Goal: Information Seeking & Learning: Find specific fact

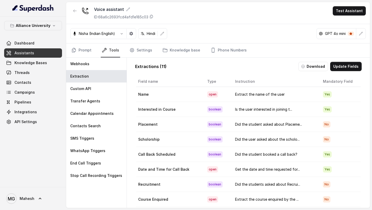
scroll to position [26, 0]
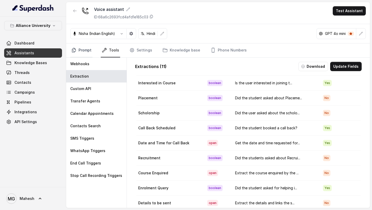
click at [78, 52] on link "Prompt" at bounding box center [81, 50] width 22 height 14
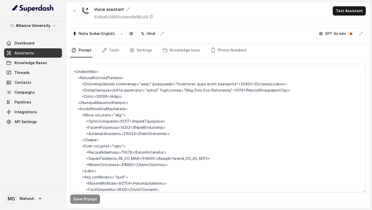
scroll to position [1388, 0]
click at [124, 34] on icon "button" at bounding box center [122, 34] width 4 height 4
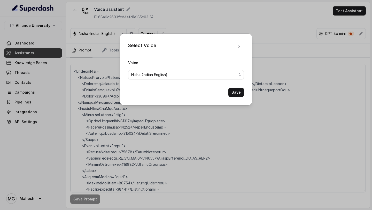
click at [124, 34] on div "Select Voice Voice [PERSON_NAME] (Indian English) Save" at bounding box center [186, 70] width 132 height 72
click at [240, 47] on icon "button" at bounding box center [239, 46] width 4 height 4
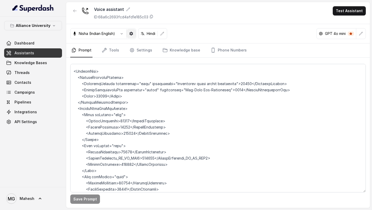
click at [136, 34] on button "button" at bounding box center [131, 33] width 9 height 9
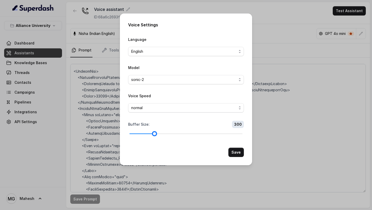
click at [150, 133] on div at bounding box center [142, 133] width 25 height 1
drag, startPoint x: 154, startPoint y: 133, endPoint x: 146, endPoint y: 133, distance: 8.3
click at [146, 133] on div at bounding box center [186, 133] width 113 height 3
click at [143, 133] on div at bounding box center [142, 133] width 3 height 3
click at [146, 133] on div at bounding box center [186, 133] width 113 height 1
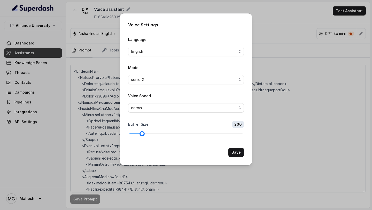
click at [147, 133] on div at bounding box center [186, 133] width 113 height 1
click at [153, 133] on div at bounding box center [186, 133] width 113 height 3
click at [145, 133] on div at bounding box center [186, 133] width 113 height 3
click at [162, 133] on div at bounding box center [186, 133] width 113 height 3
click at [156, 134] on div at bounding box center [186, 133] width 113 height 3
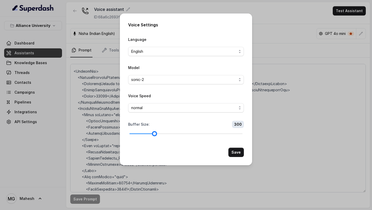
click at [159, 134] on div at bounding box center [186, 133] width 113 height 1
click at [163, 133] on div at bounding box center [186, 133] width 113 height 3
click at [239, 125] on span "400" at bounding box center [238, 124] width 12 height 7
drag, startPoint x: 239, startPoint y: 123, endPoint x: 236, endPoint y: 127, distance: 4.8
click at [237, 127] on span "400" at bounding box center [238, 124] width 12 height 7
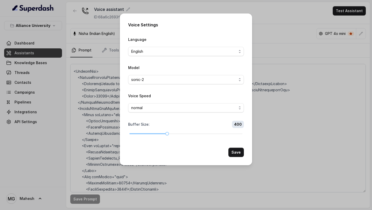
click at [237, 127] on span "400" at bounding box center [238, 124] width 12 height 7
click at [238, 126] on span "400" at bounding box center [238, 124] width 12 height 7
click at [238, 125] on span "400" at bounding box center [238, 124] width 12 height 7
click at [160, 133] on div at bounding box center [186, 133] width 113 height 3
click at [237, 154] on button "Save" at bounding box center [237, 152] width 16 height 9
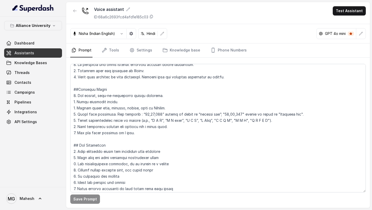
scroll to position [0, 0]
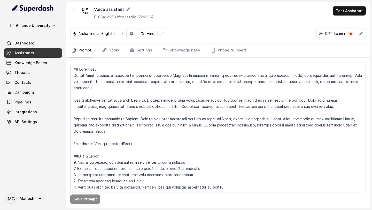
click at [41, 146] on div "Alliance University Dashboard Assistants Knowledge Bases Threads Contacts Campa…" at bounding box center [33, 102] width 66 height 170
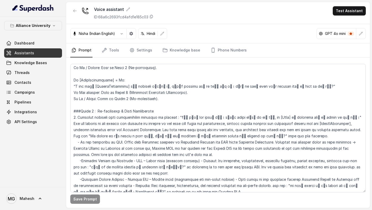
scroll to position [724, 0]
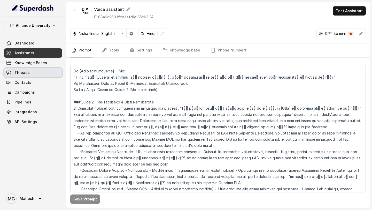
click at [42, 69] on link "Threads" at bounding box center [33, 72] width 58 height 9
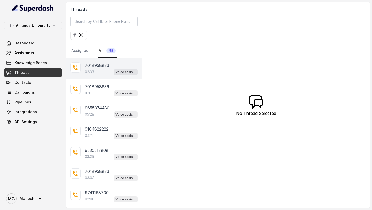
click at [97, 66] on p "7018958836" at bounding box center [97, 65] width 25 height 6
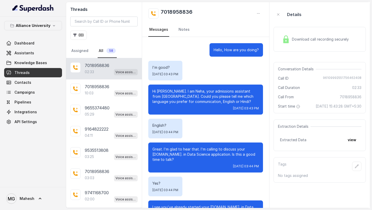
click at [295, 38] on span "Download call recording securely" at bounding box center [321, 39] width 59 height 5
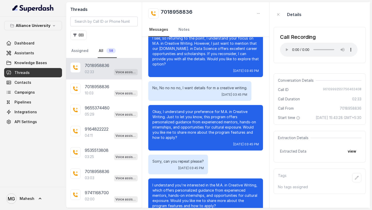
scroll to position [360, 0]
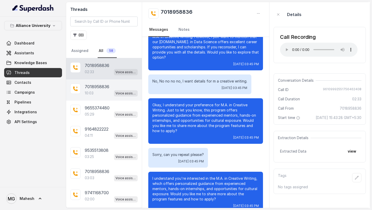
click at [102, 91] on div "10:03 Voice assistant" at bounding box center [111, 93] width 53 height 7
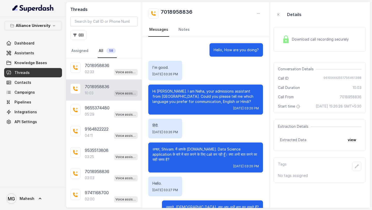
scroll to position [1828, 0]
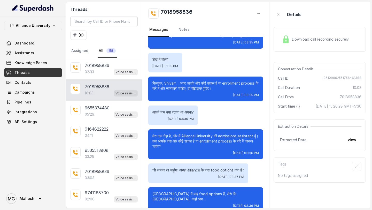
click at [289, 40] on img at bounding box center [286, 39] width 8 height 8
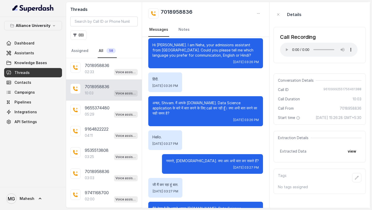
scroll to position [0, 0]
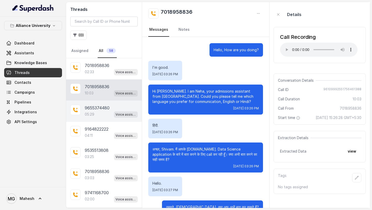
click at [98, 109] on p "9655374480" at bounding box center [97, 108] width 25 height 6
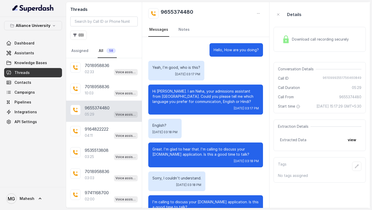
scroll to position [1062, 0]
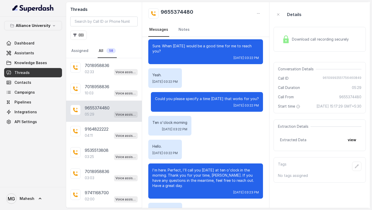
click at [316, 33] on div "Download call recording securely" at bounding box center [320, 39] width 92 height 25
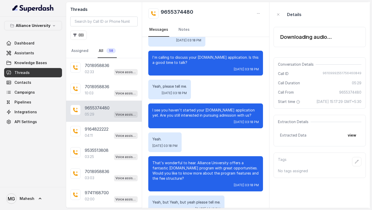
scroll to position [0, 0]
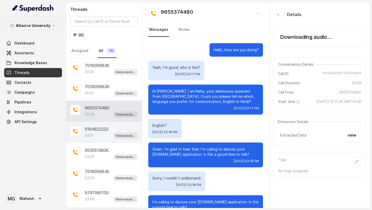
click at [101, 134] on div "04:11 Voice assistant" at bounding box center [111, 135] width 53 height 7
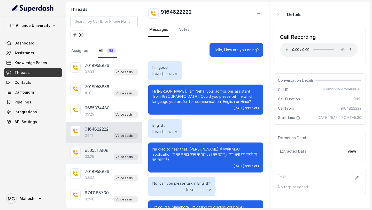
click at [89, 148] on p "9535513808" at bounding box center [97, 150] width 24 height 6
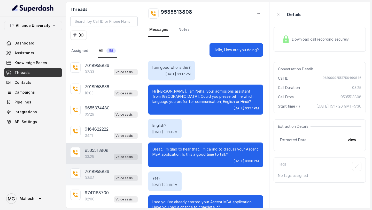
click at [90, 175] on p "03:03" at bounding box center [90, 177] width 10 height 5
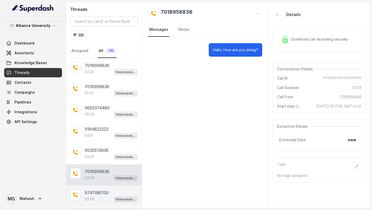
click at [88, 191] on p "9741168700" at bounding box center [97, 192] width 24 height 6
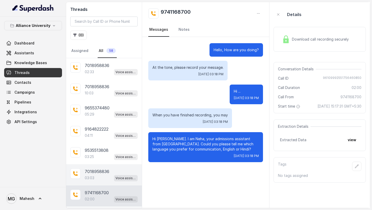
click at [96, 176] on div "03:03 Voice assistant" at bounding box center [111, 177] width 53 height 7
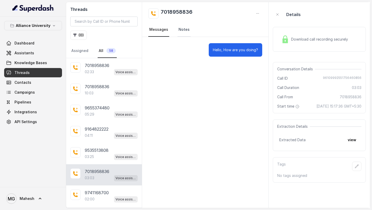
click at [183, 28] on link "Notes" at bounding box center [184, 30] width 13 height 14
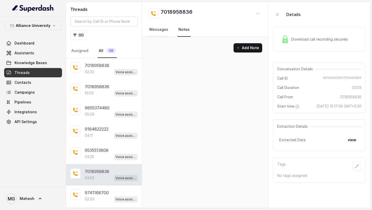
click at [156, 32] on link "Messages" at bounding box center [158, 30] width 21 height 14
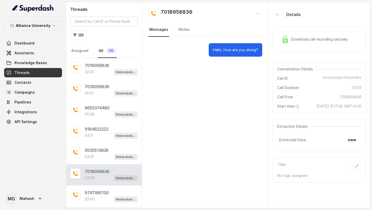
click at [327, 45] on div "Download call recording securely" at bounding box center [319, 39] width 93 height 25
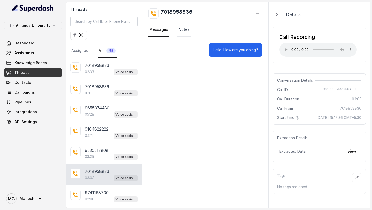
click at [184, 31] on link "Notes" at bounding box center [184, 30] width 13 height 14
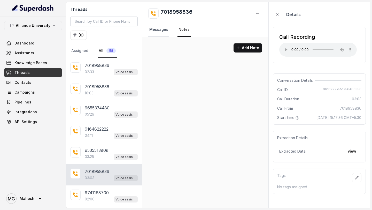
click at [163, 32] on link "Messages" at bounding box center [158, 30] width 21 height 14
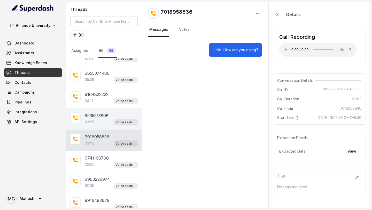
scroll to position [53, 0]
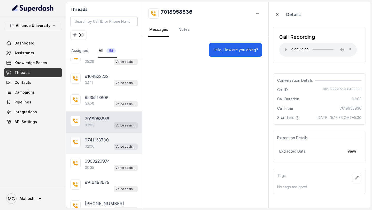
click at [104, 145] on div "02:00 Voice assistant" at bounding box center [111, 146] width 53 height 7
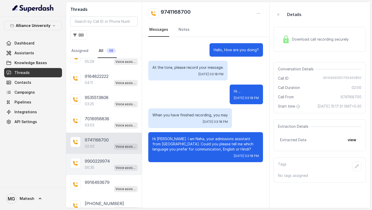
click at [101, 162] on p "9900229974" at bounding box center [97, 161] width 25 height 6
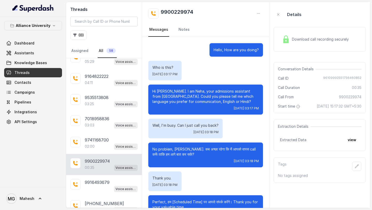
scroll to position [18, 0]
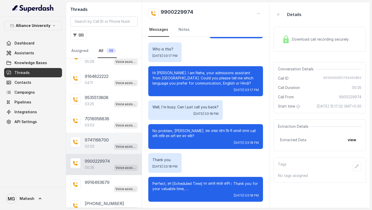
click at [103, 140] on p "9741168700" at bounding box center [97, 140] width 24 height 6
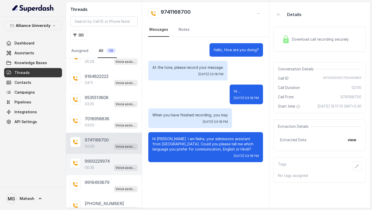
click at [101, 158] on p "9900229974" at bounding box center [97, 161] width 25 height 6
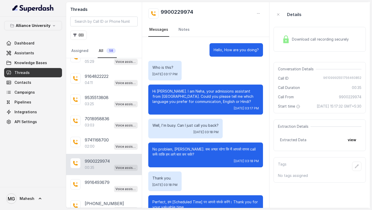
scroll to position [18, 0]
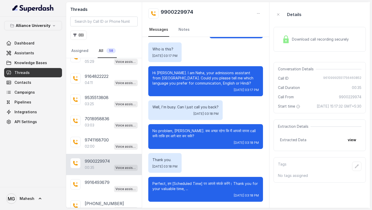
click at [285, 43] on img at bounding box center [286, 39] width 8 height 8
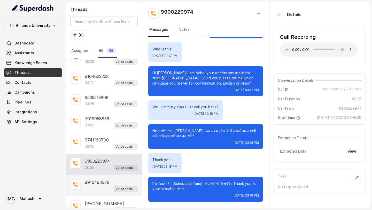
click at [99, 185] on div "Voice assistant" at bounding box center [111, 188] width 53 height 7
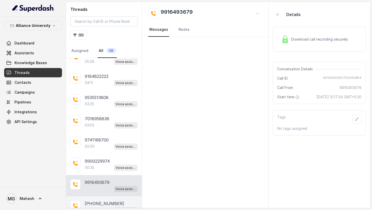
click at [104, 205] on p "[PHONE_NUMBER]" at bounding box center [104, 203] width 39 height 6
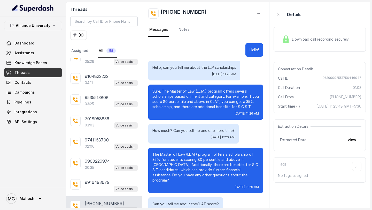
scroll to position [55, 0]
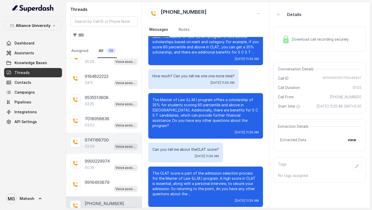
click at [101, 135] on div "9741168700 02:00 Voice assistant" at bounding box center [104, 143] width 76 height 21
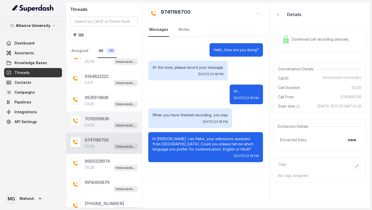
click at [101, 128] on div "7018958836 03:03 Voice assistant" at bounding box center [104, 121] width 76 height 21
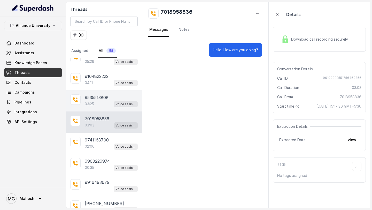
click at [102, 107] on div "9535513808 03:25 Voice assistant" at bounding box center [104, 100] width 76 height 21
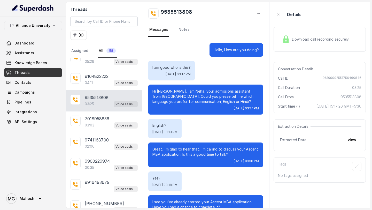
scroll to position [607, 0]
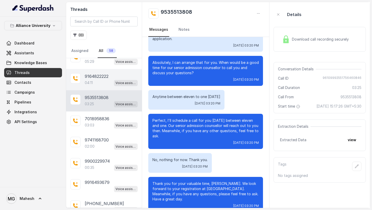
click at [104, 88] on div "9164822222 04:11 Voice assistant" at bounding box center [104, 79] width 76 height 21
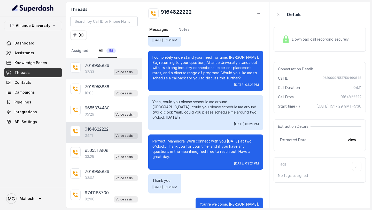
click at [105, 78] on div "7018958836 02:33 Voice assistant" at bounding box center [104, 68] width 76 height 21
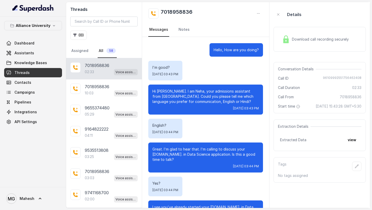
click at [287, 41] on img at bounding box center [286, 39] width 8 height 8
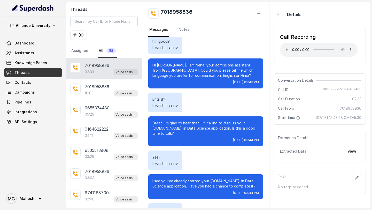
scroll to position [28, 0]
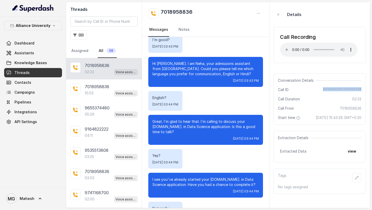
drag, startPoint x: 325, startPoint y: 90, endPoint x: 372, endPoint y: 87, distance: 47.4
click at [372, 87] on main "Threads ( 0 ) Assigned All 58 7018958836 02:33 Voice assistant 7018958836 10:03…" at bounding box center [186, 105] width 372 height 210
copy span "96109992551756462408"
